Goal: Task Accomplishment & Management: Manage account settings

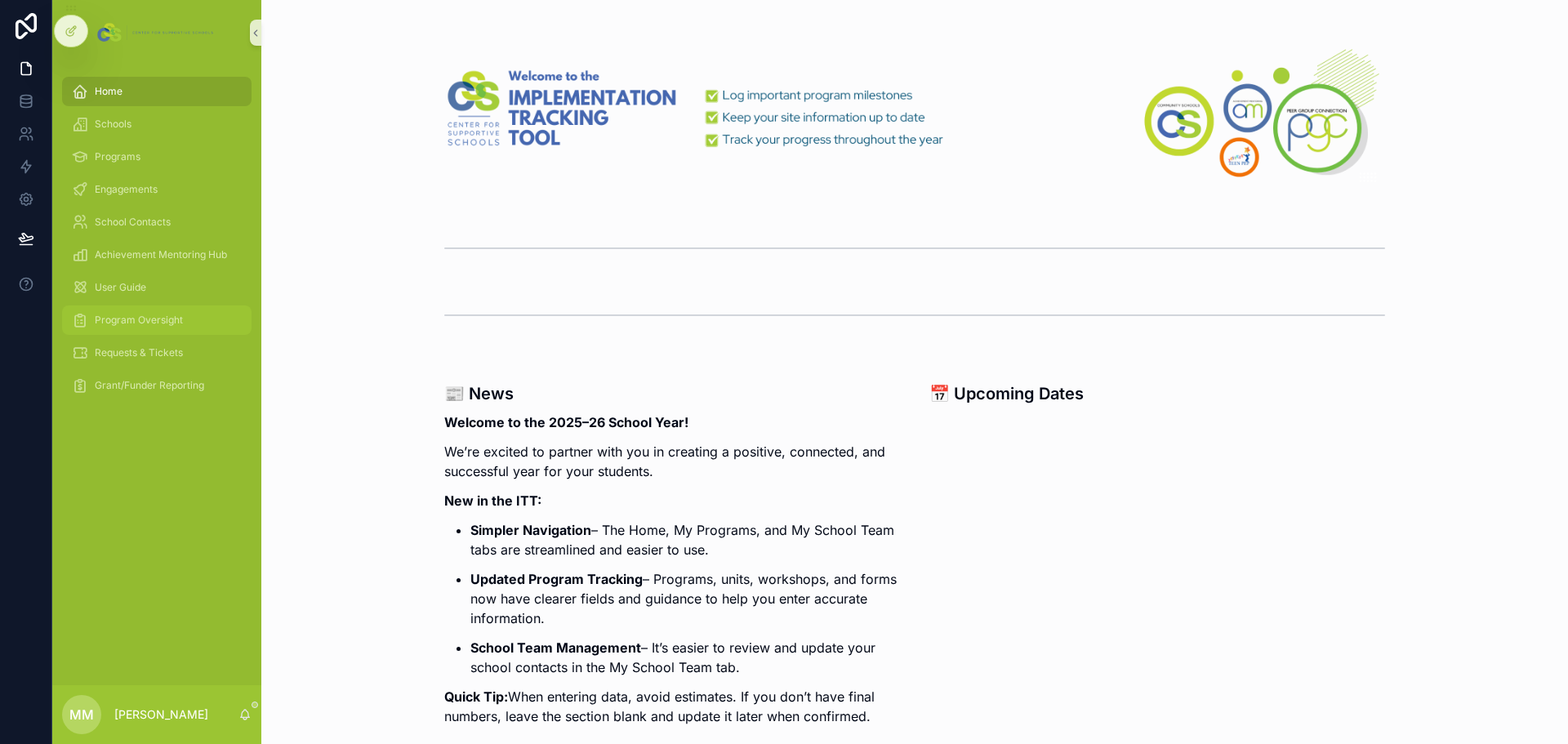
click at [169, 328] on div "Program Oversight" at bounding box center [156, 320] width 170 height 26
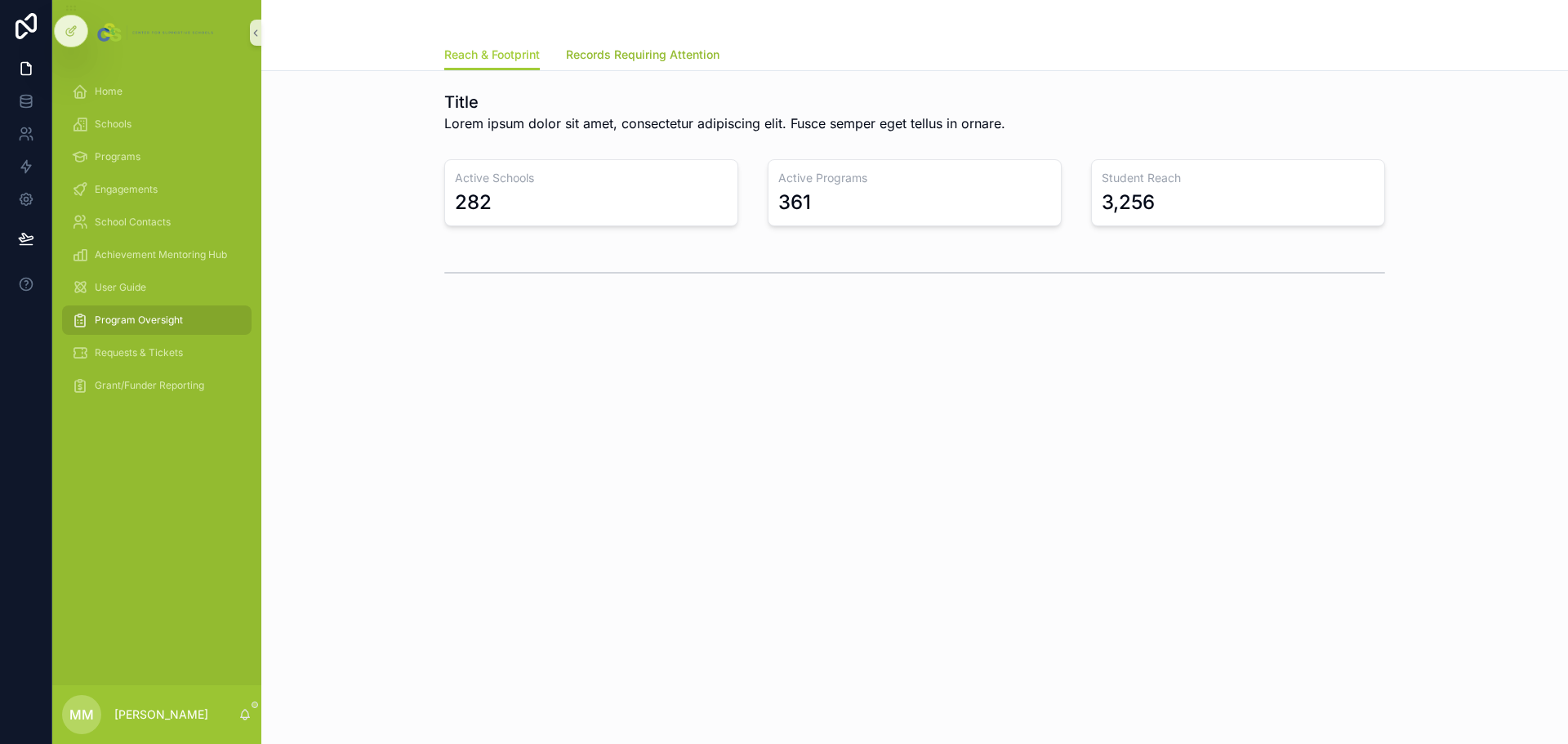
click at [659, 59] on span "Records Requiring Attention" at bounding box center [642, 54] width 154 height 17
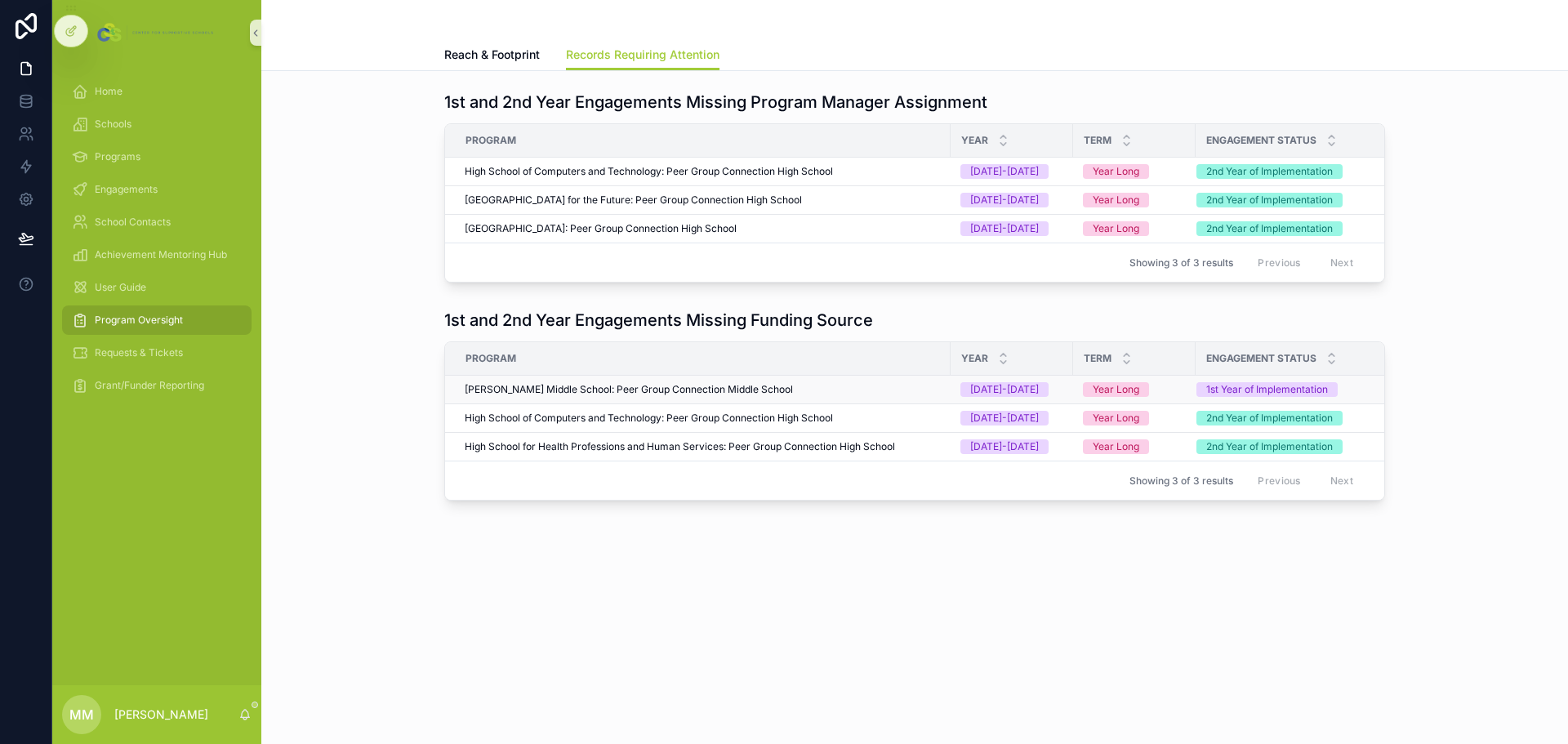
click at [669, 396] on span "[PERSON_NAME] Middle School: Peer Group Connection Middle School" at bounding box center [629, 389] width 329 height 13
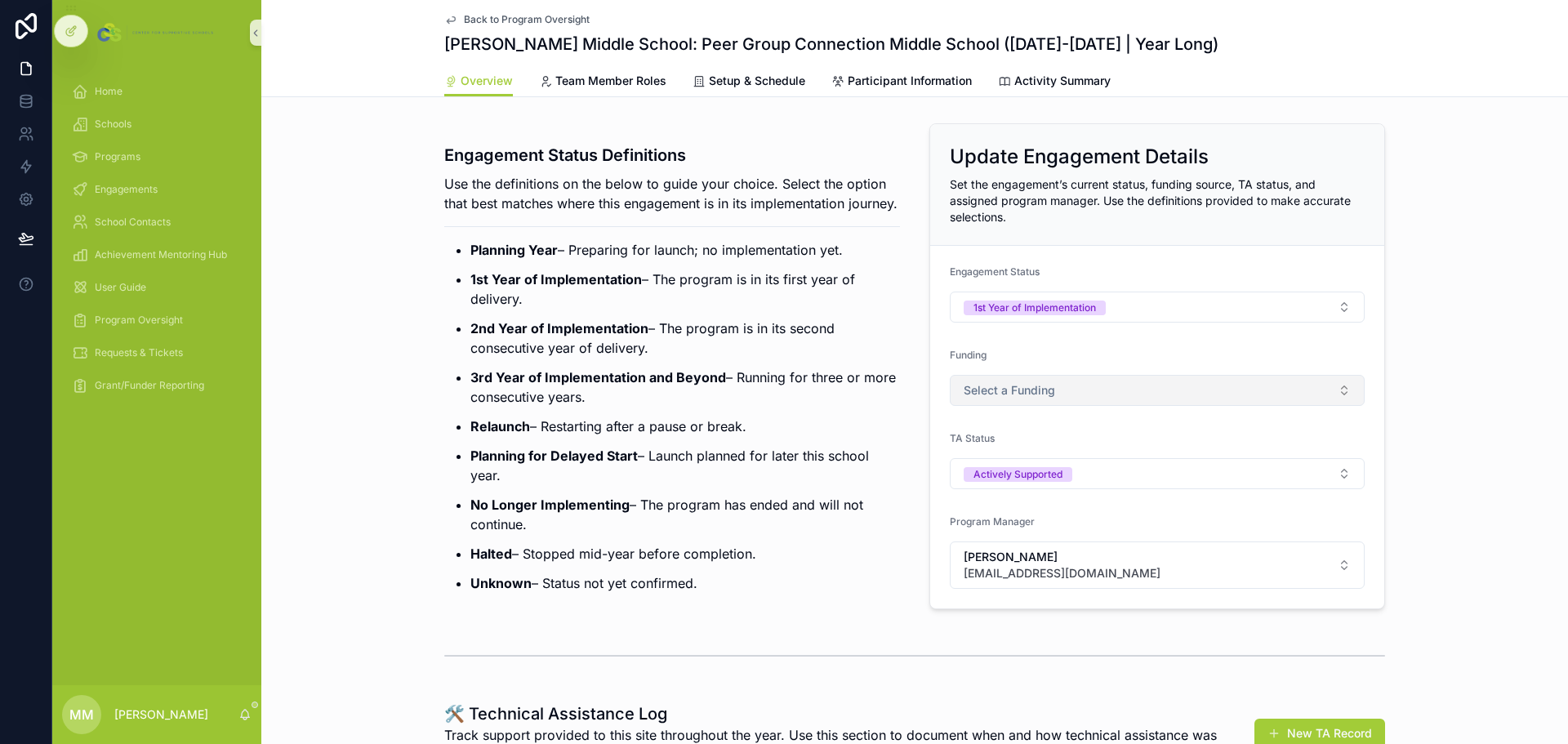
click at [1028, 385] on span "Select a Funding" at bounding box center [1009, 390] width 91 height 17
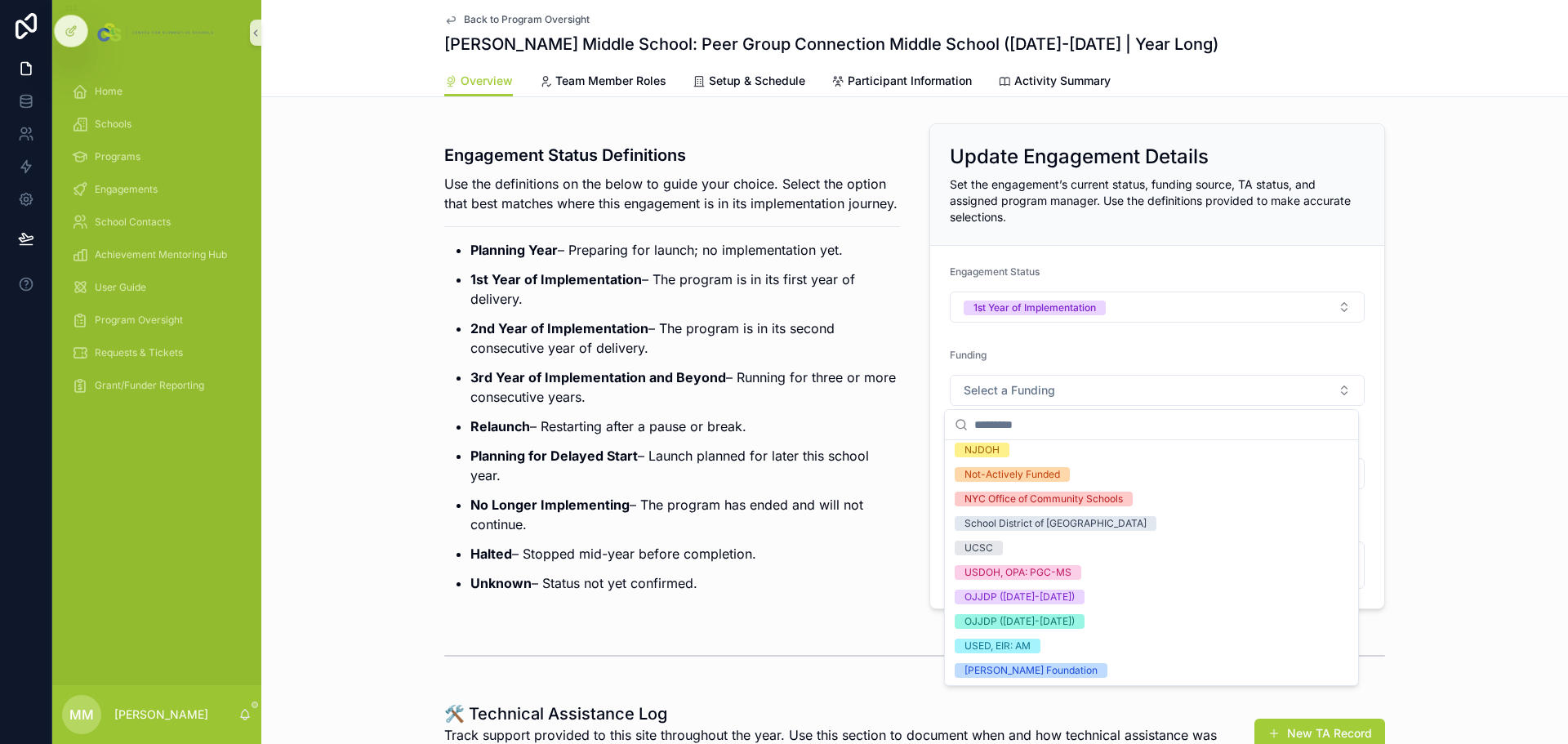
scroll to position [178, 0]
click at [978, 547] on div "UCSC" at bounding box center [979, 547] width 28 height 15
click at [1429, 345] on div "Engagement Status Definitions Use the definitions on the below to guide your ch…" at bounding box center [915, 366] width 1307 height 499
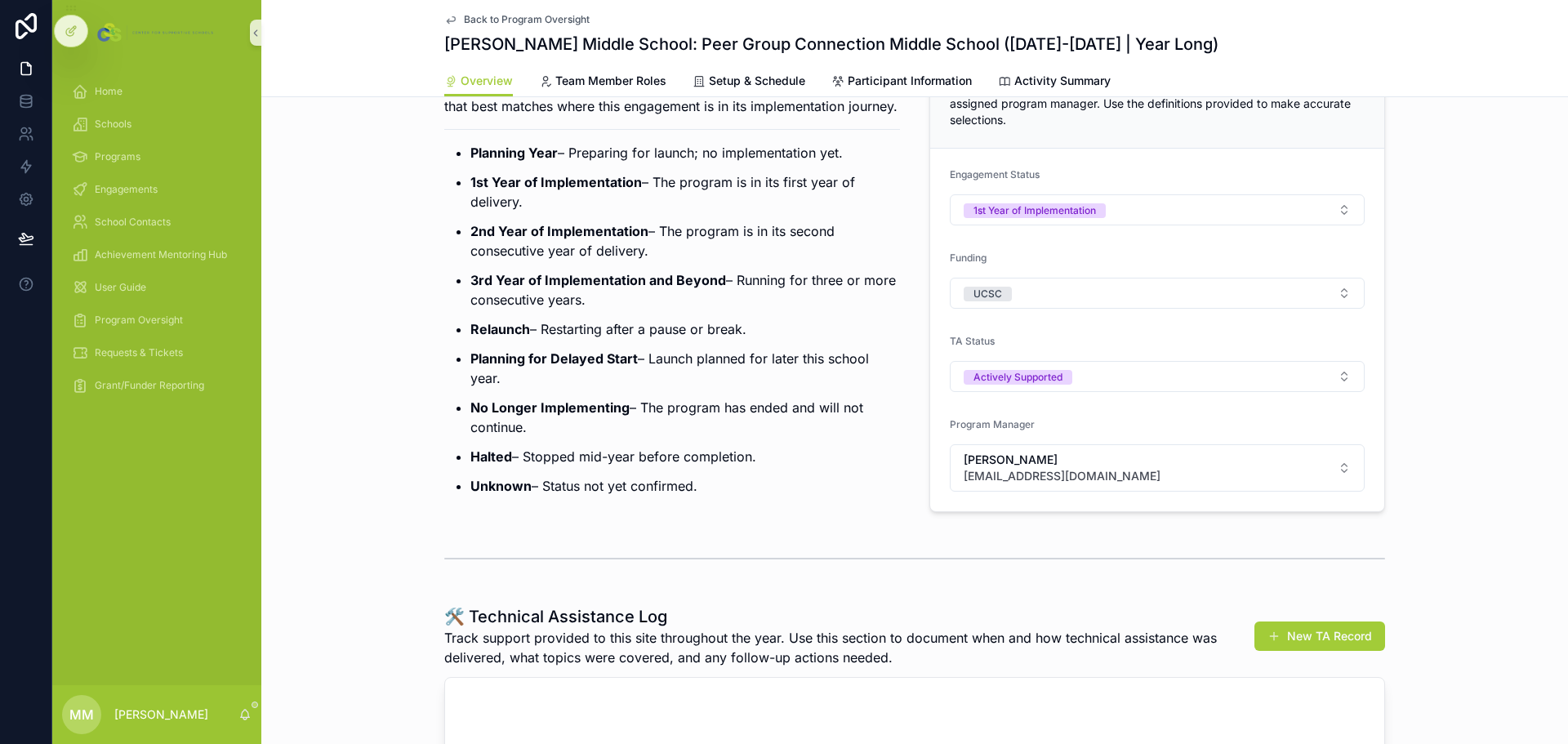
scroll to position [0, 0]
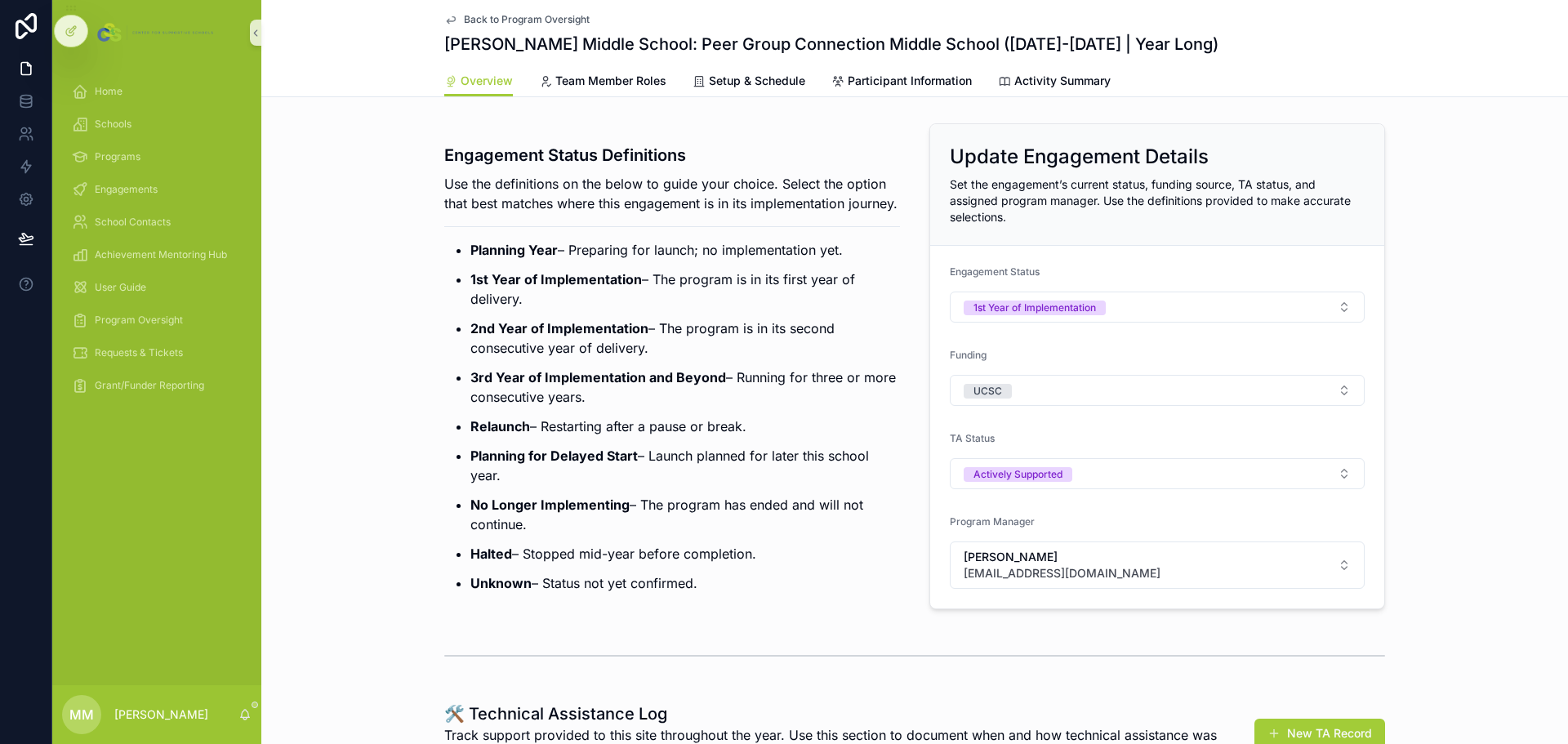
click at [566, 17] on span "Back to Program Oversight" at bounding box center [527, 19] width 126 height 13
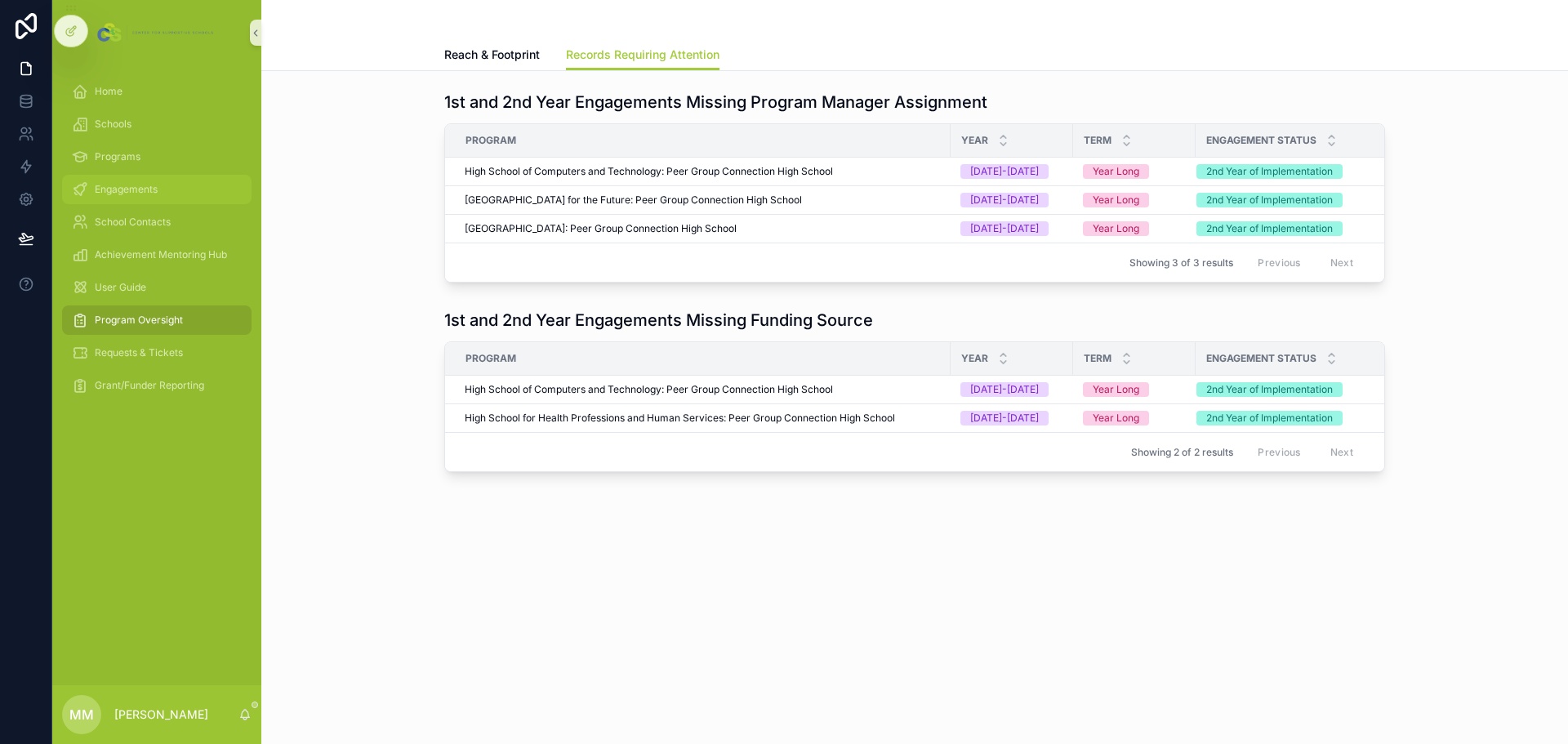
click at [125, 195] on span "Engagements" at bounding box center [126, 189] width 63 height 13
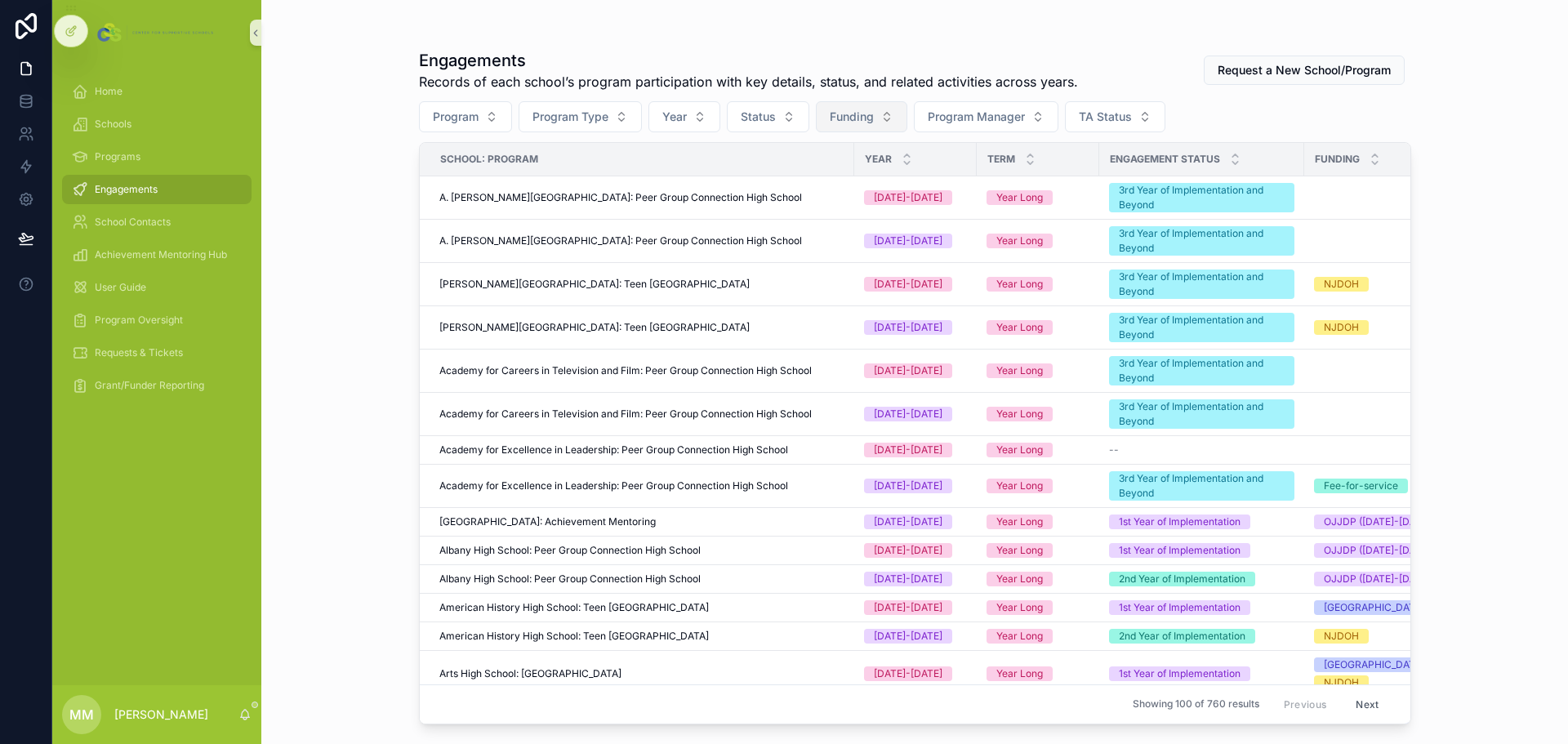
click at [874, 124] on button "Funding" at bounding box center [861, 117] width 91 height 31
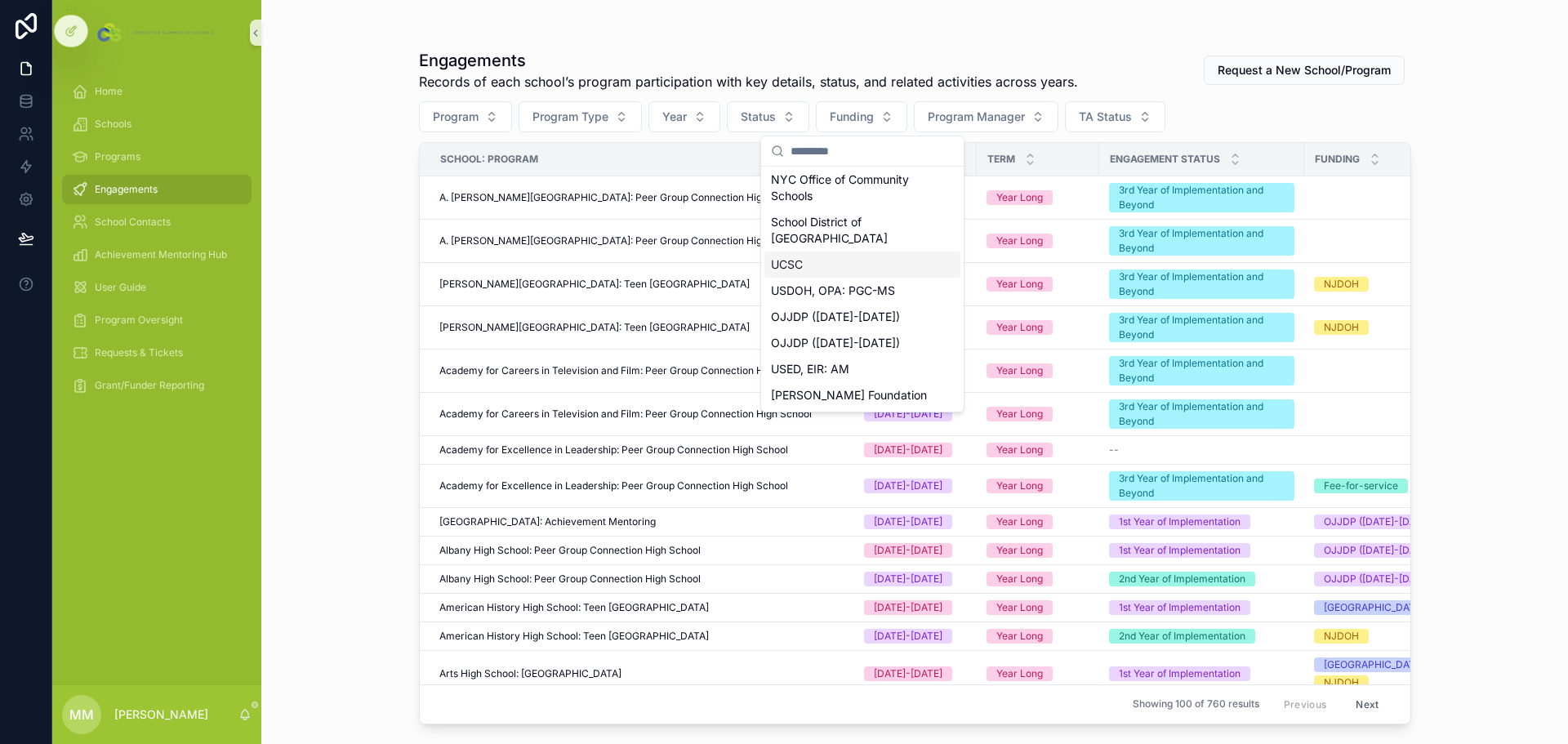
click at [801, 272] on div "UCSC" at bounding box center [863, 265] width 196 height 26
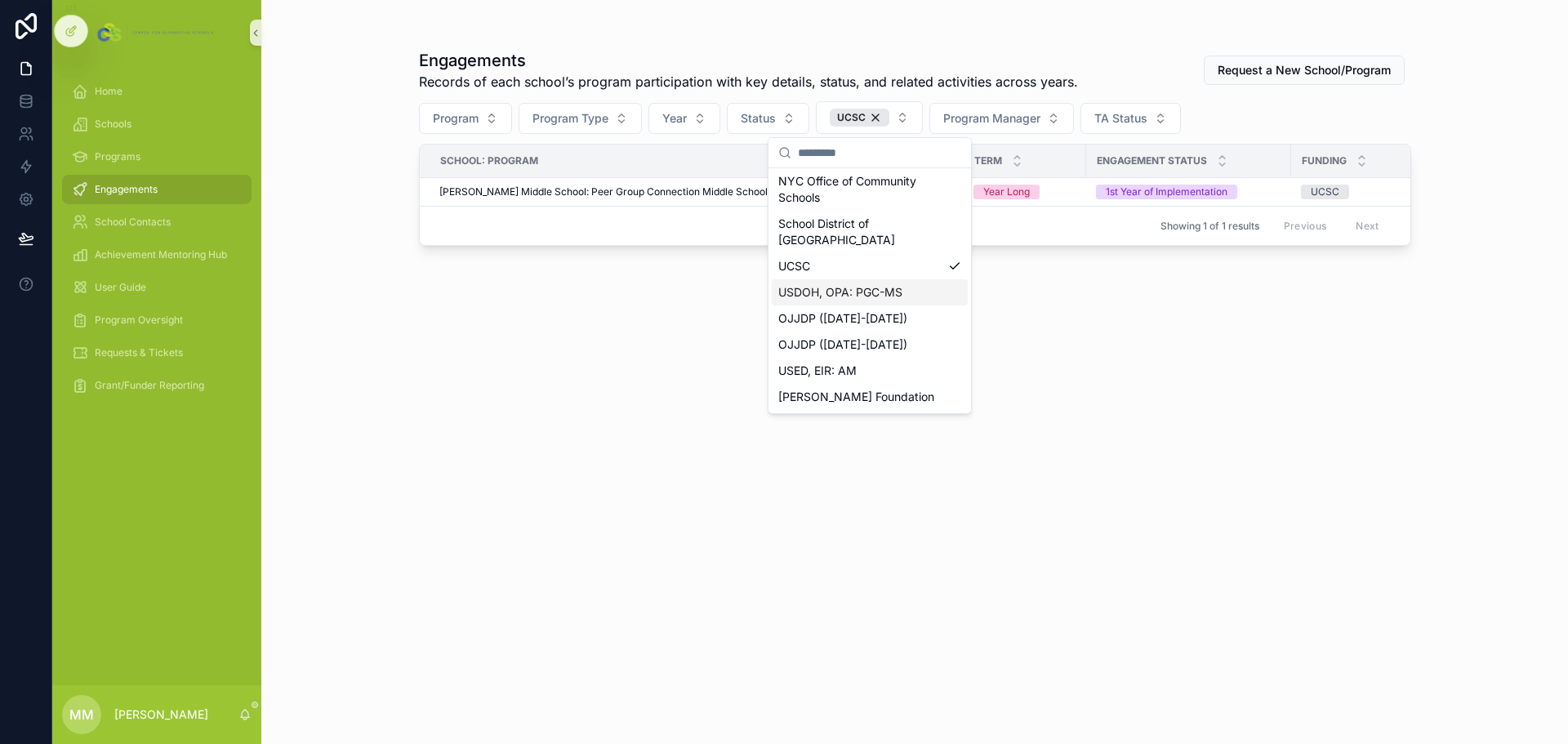
click at [533, 313] on div "Engagements Records of each school’s program participation with key details, st…" at bounding box center [915, 381] width 992 height 685
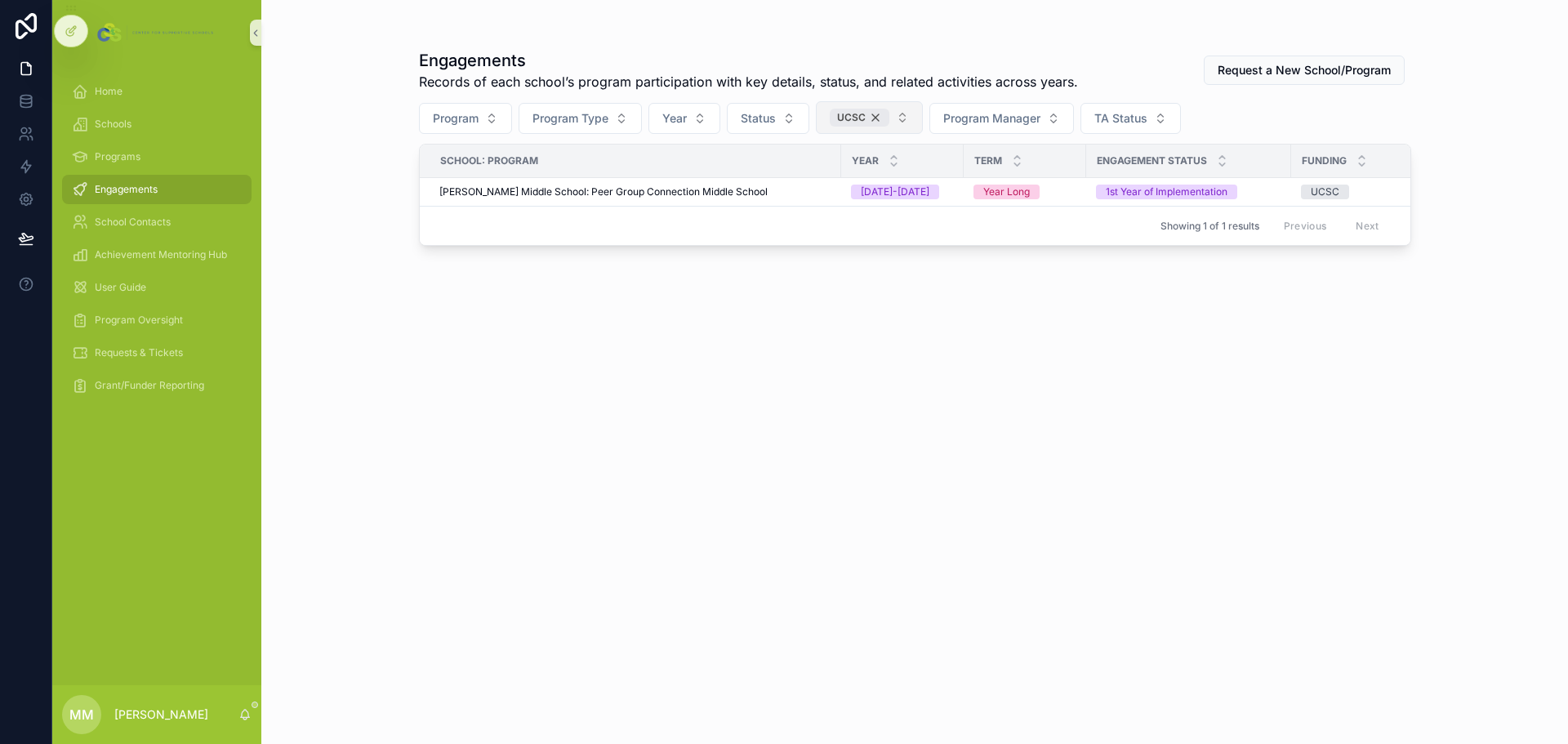
click at [878, 114] on div "UCSC" at bounding box center [859, 118] width 60 height 18
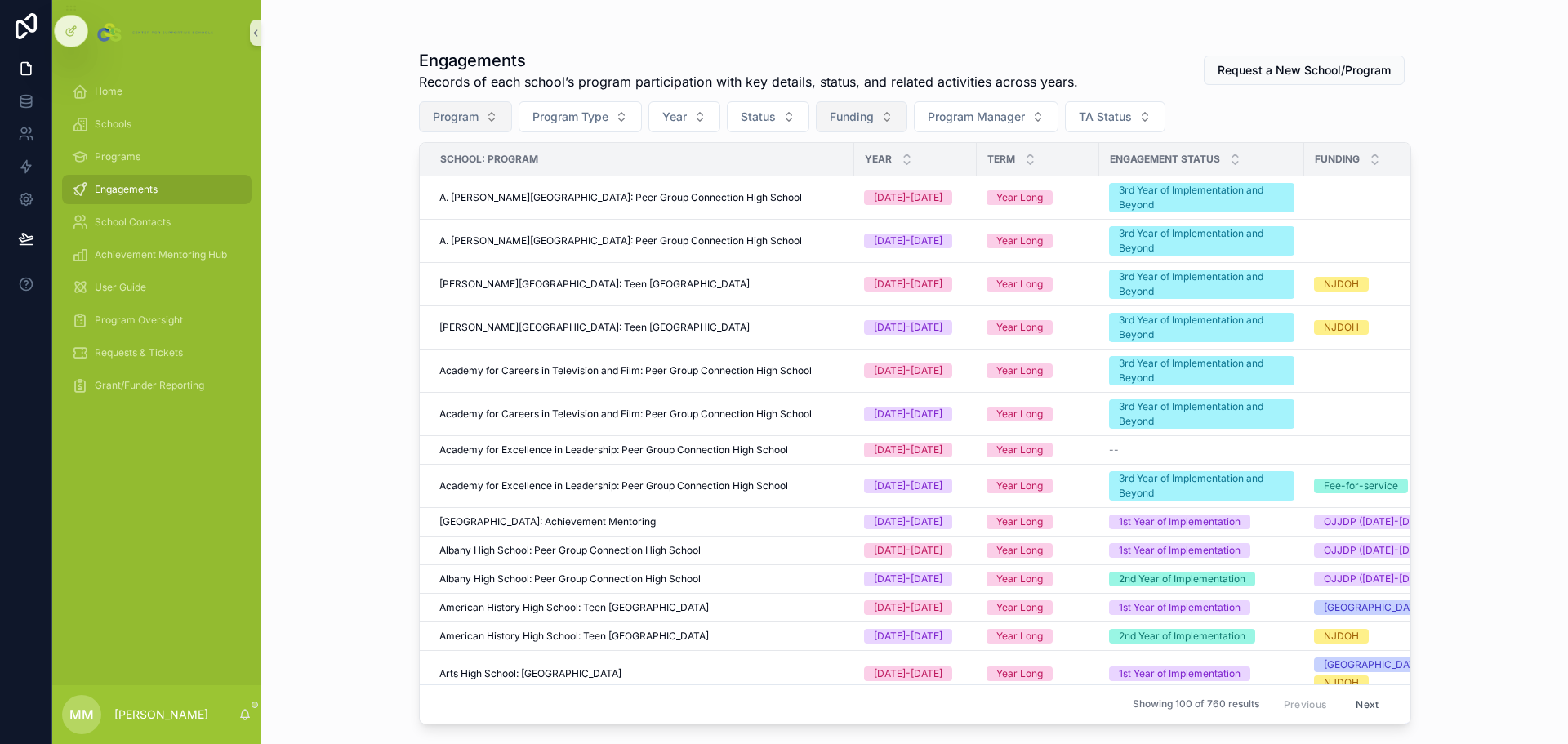
click at [469, 114] on span "Program" at bounding box center [455, 117] width 46 height 17
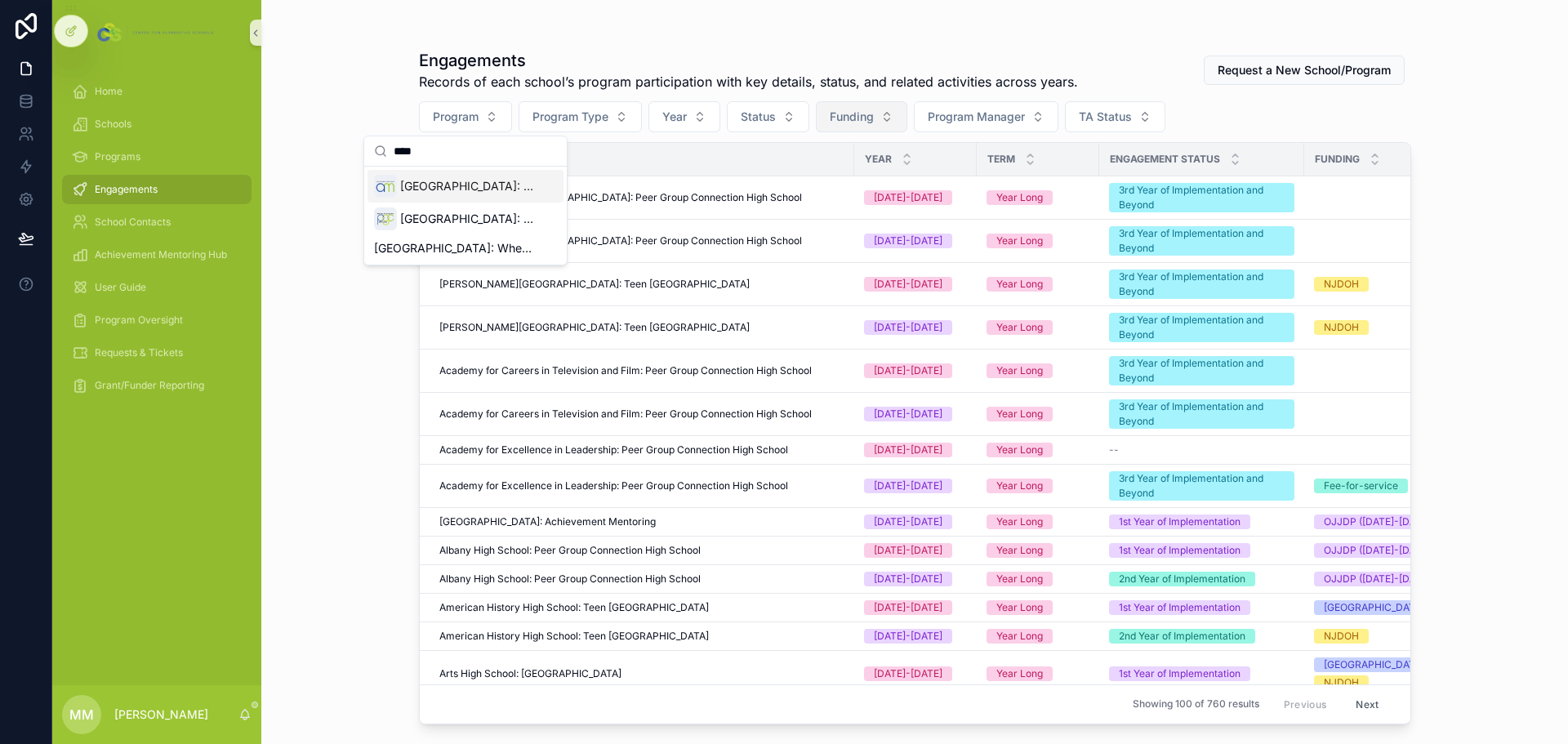
type input "****"
click at [355, 103] on div "Engagements Records of each school’s program participation with key details, st…" at bounding box center [915, 372] width 1307 height 744
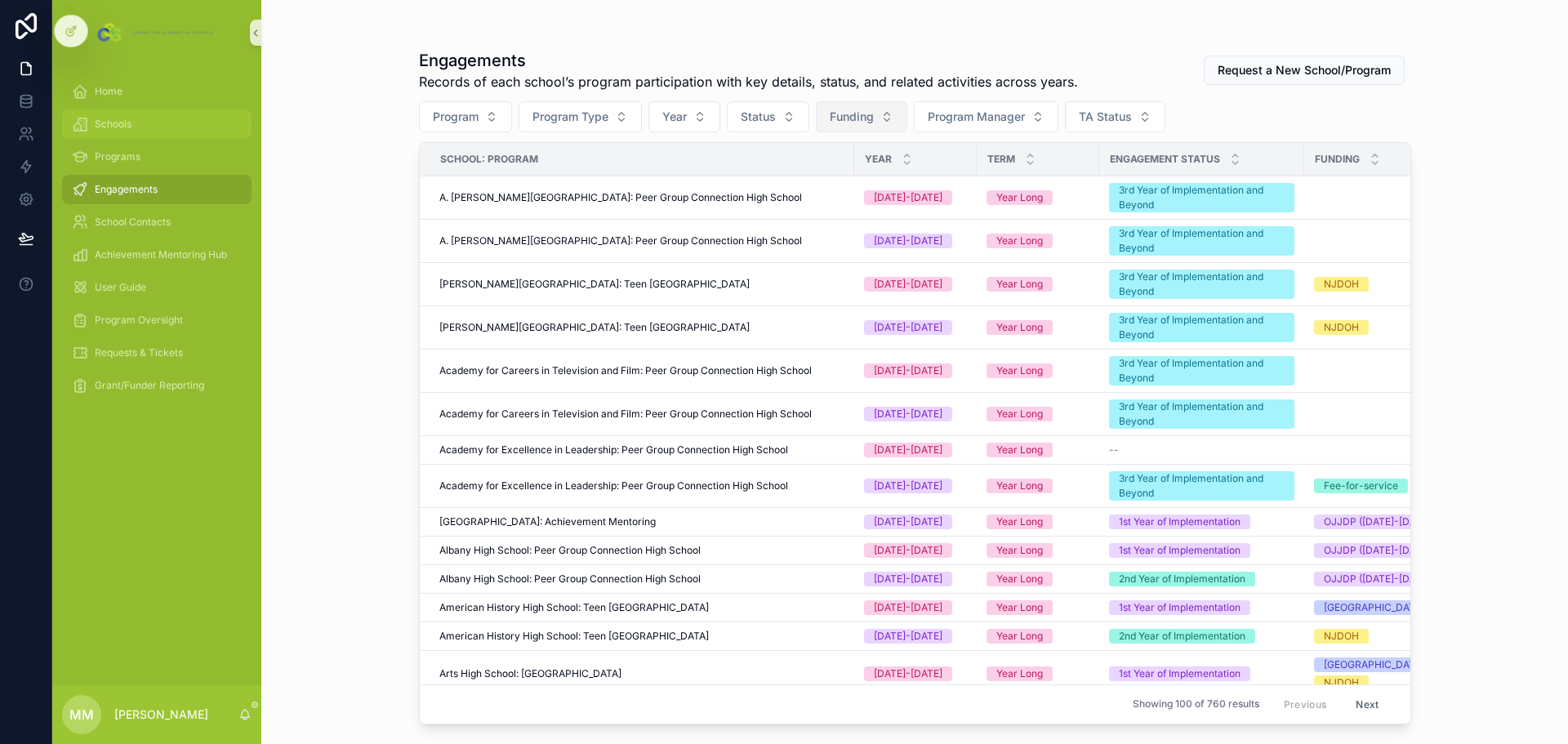
click at [104, 115] on div "Schools" at bounding box center [156, 124] width 170 height 26
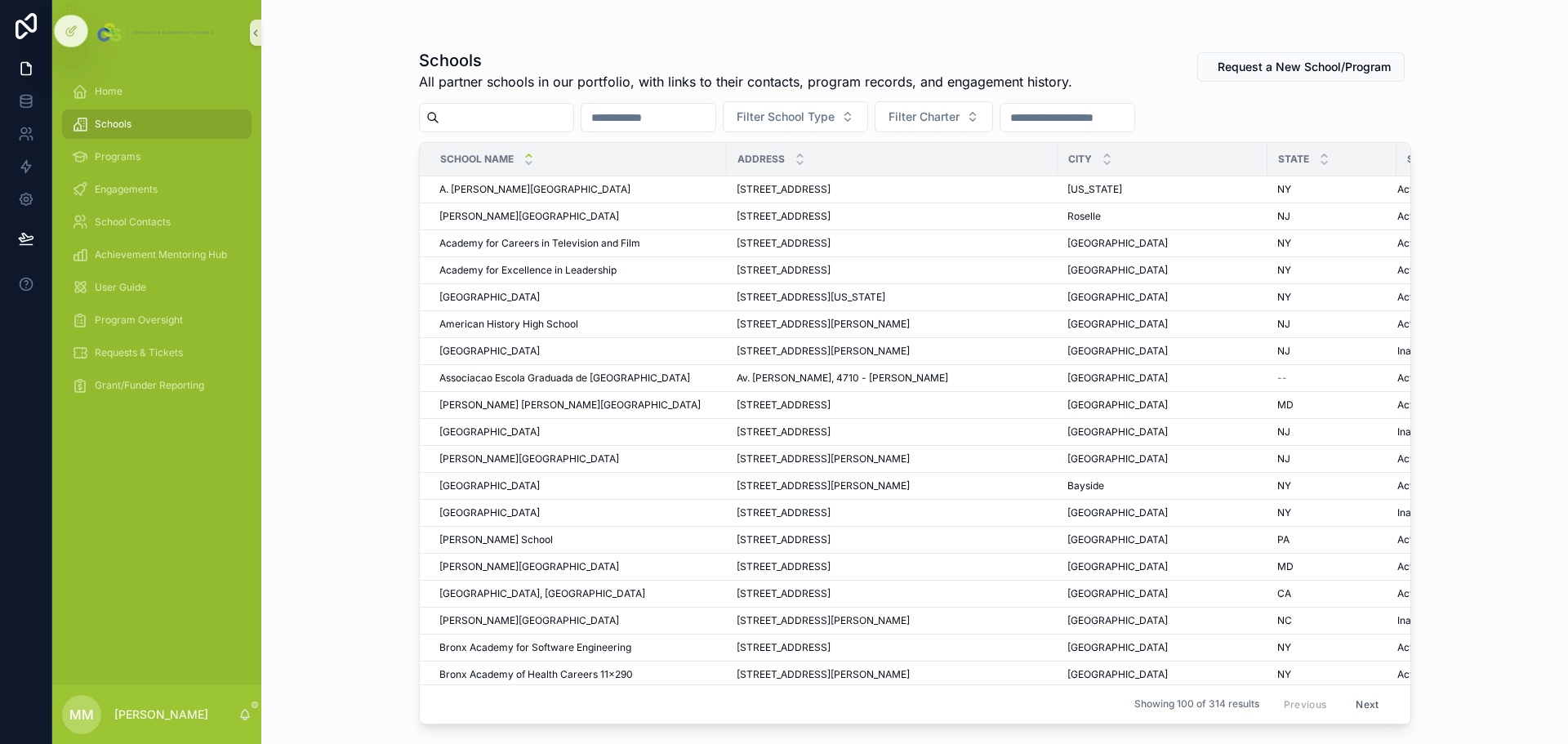
click at [521, 126] on input "scrollable content" at bounding box center [506, 117] width 134 height 23
type input "********"
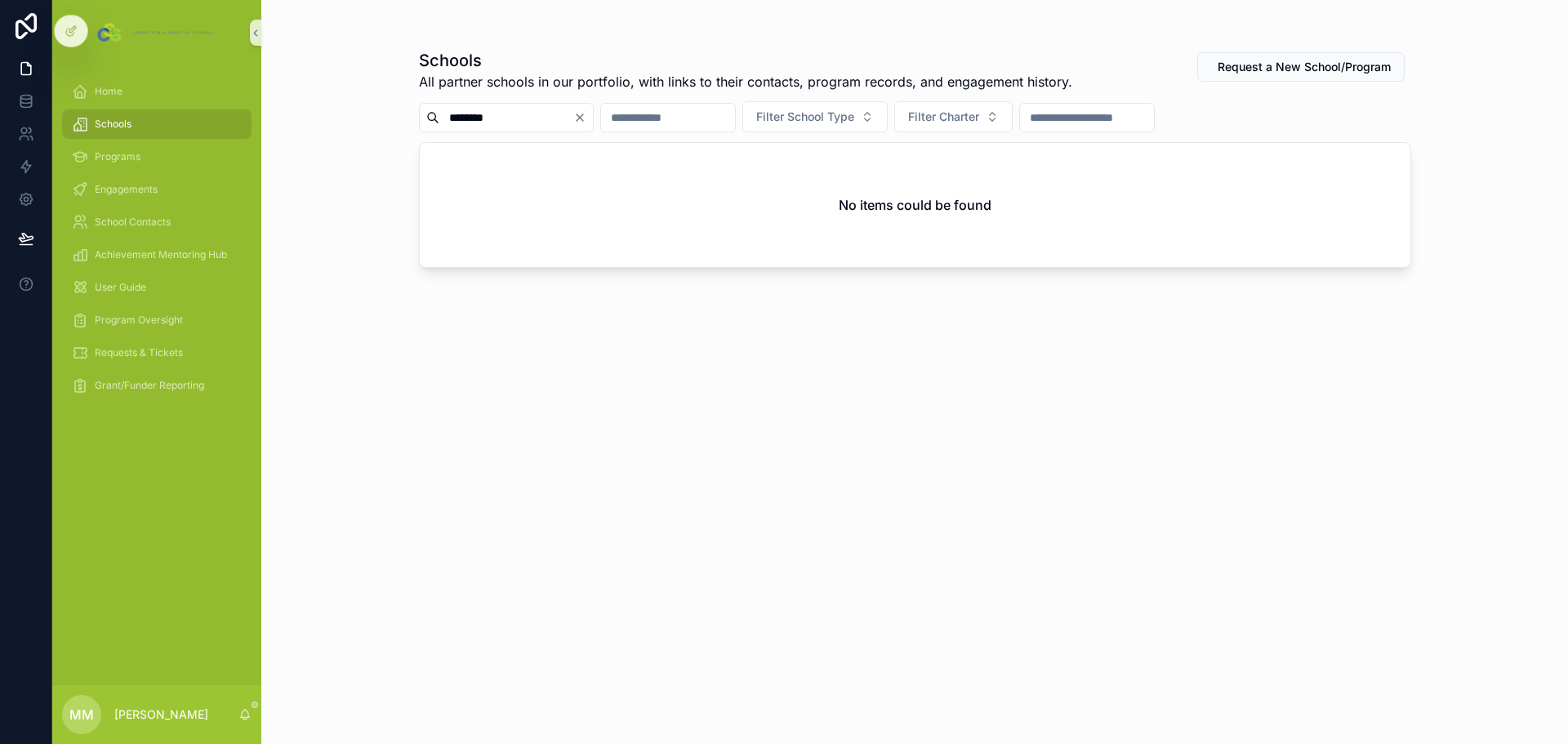
drag, startPoint x: 510, startPoint y: 119, endPoint x: 393, endPoint y: 106, distance: 117.7
click at [393, 106] on div "Schools All partner schools in our portfolio, with links to their contacts, pro…" at bounding box center [915, 362] width 1044 height 724
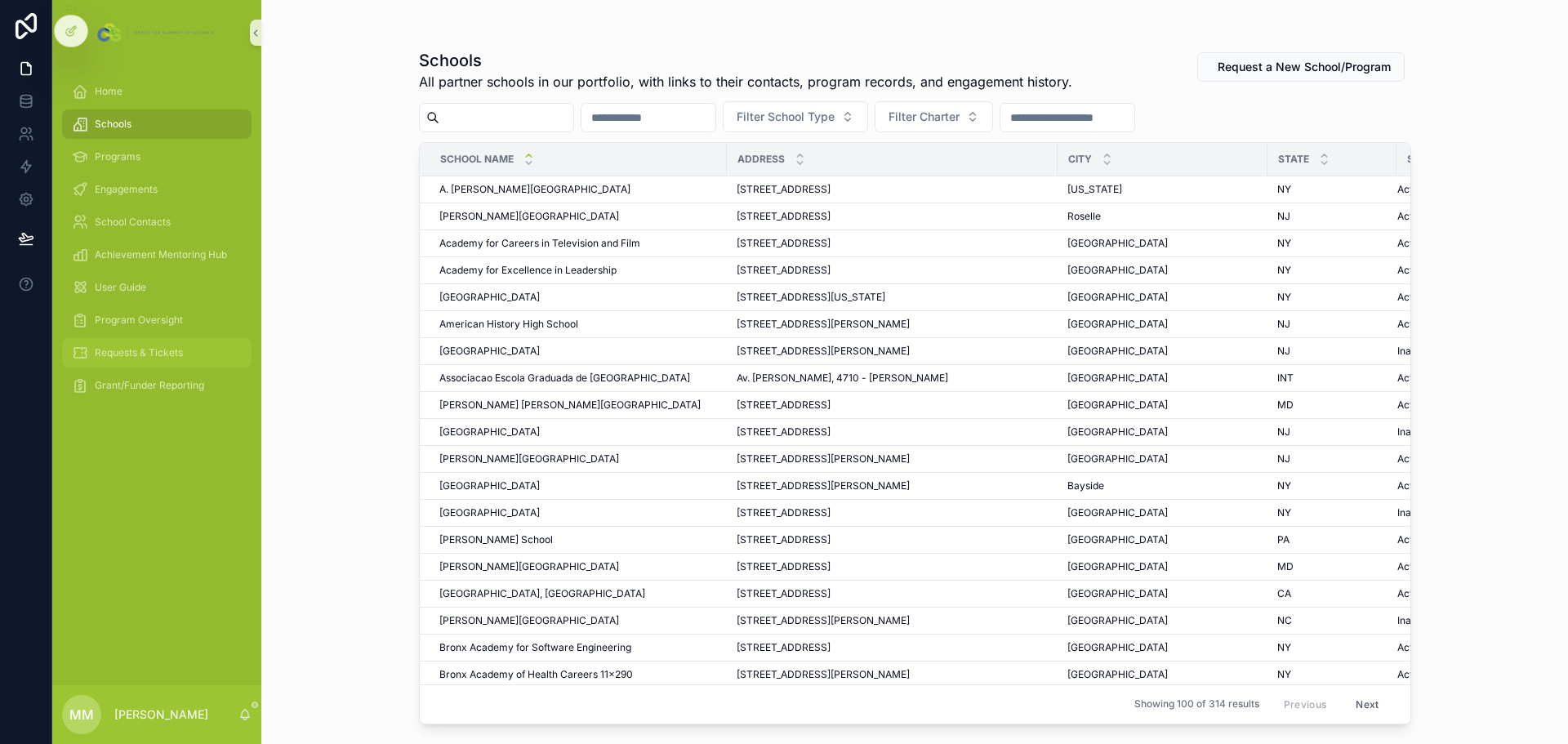
click at [173, 354] on span "Requests & Tickets" at bounding box center [139, 352] width 88 height 13
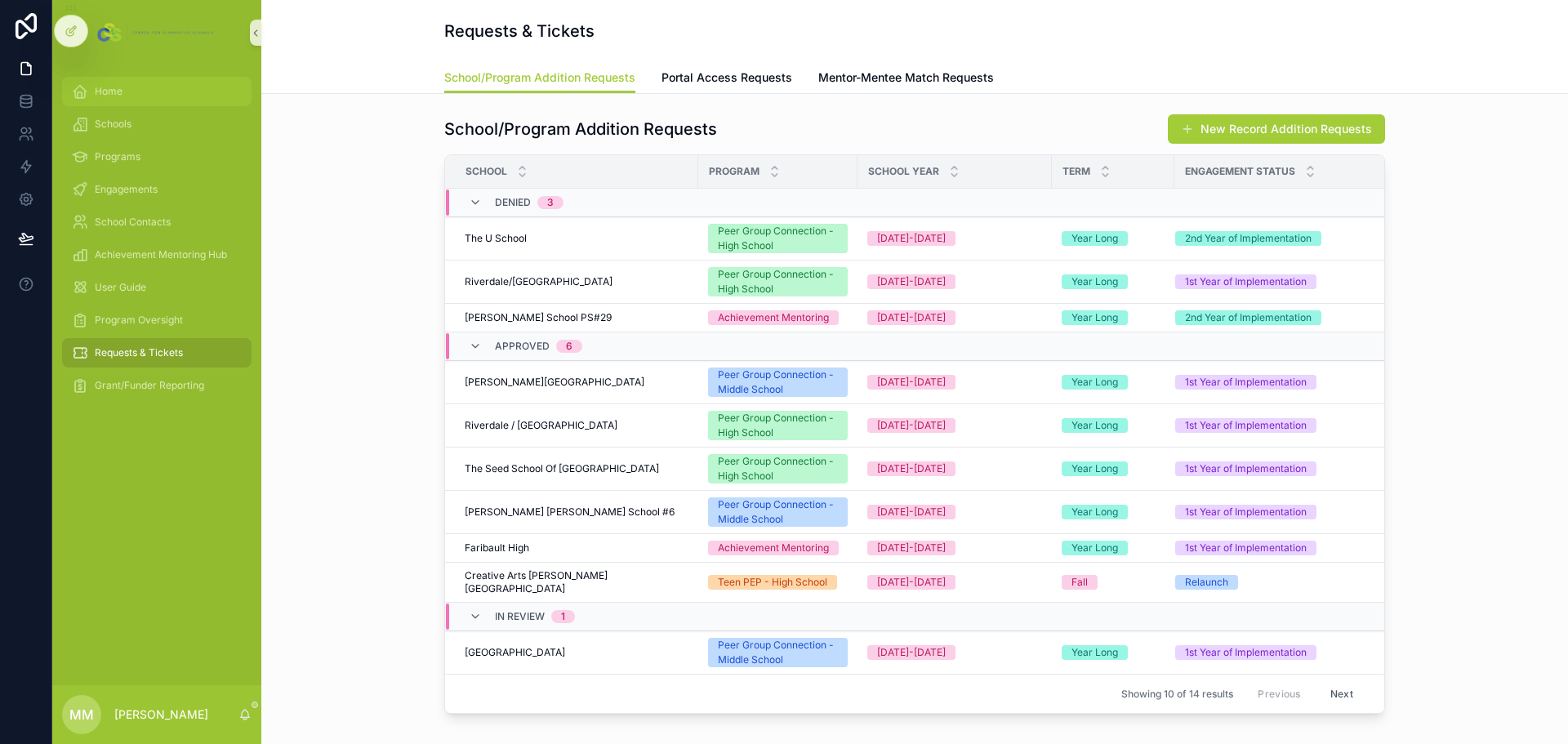
click at [95, 92] on span "Home" at bounding box center [109, 91] width 27 height 13
